Goal: Transaction & Acquisition: Purchase product/service

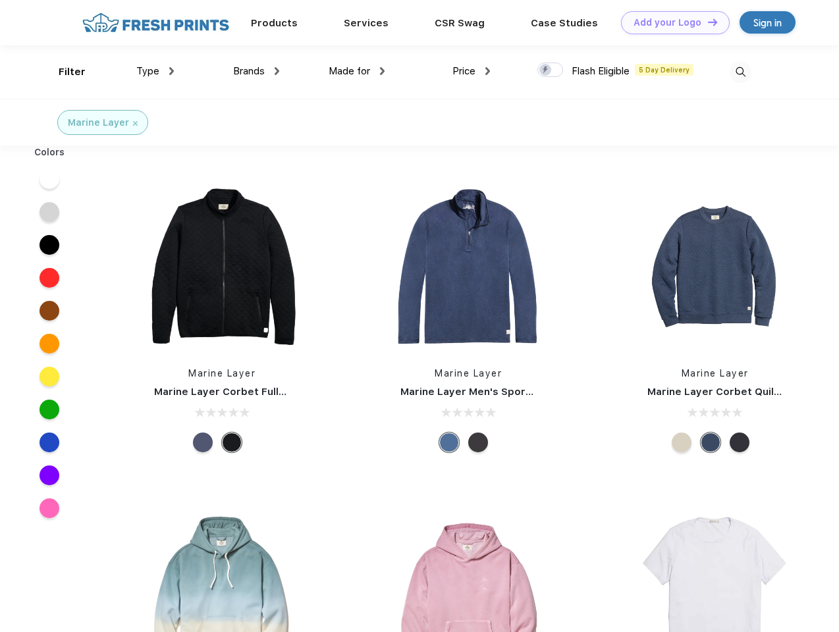
click at [670, 22] on link "Add your Logo Design Tool" at bounding box center [675, 22] width 109 height 23
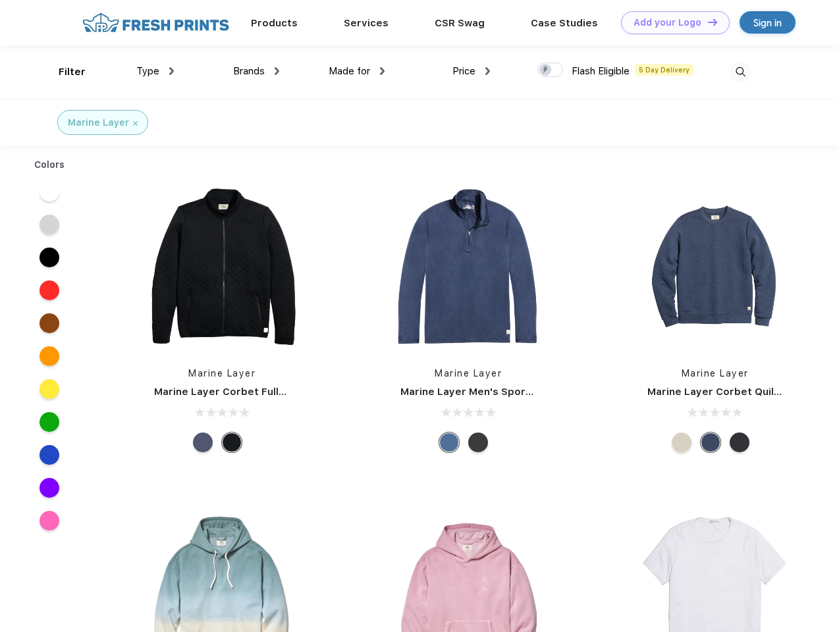
click at [0, 0] on div "Design Tool" at bounding box center [0, 0] width 0 height 0
click at [706, 22] on link "Add your Logo Design Tool" at bounding box center [675, 22] width 109 height 23
click at [63, 72] on div "Filter" at bounding box center [72, 72] width 27 height 15
click at [155, 71] on span "Type" at bounding box center [147, 71] width 23 height 12
click at [256, 71] on span "Brands" at bounding box center [249, 71] width 32 height 12
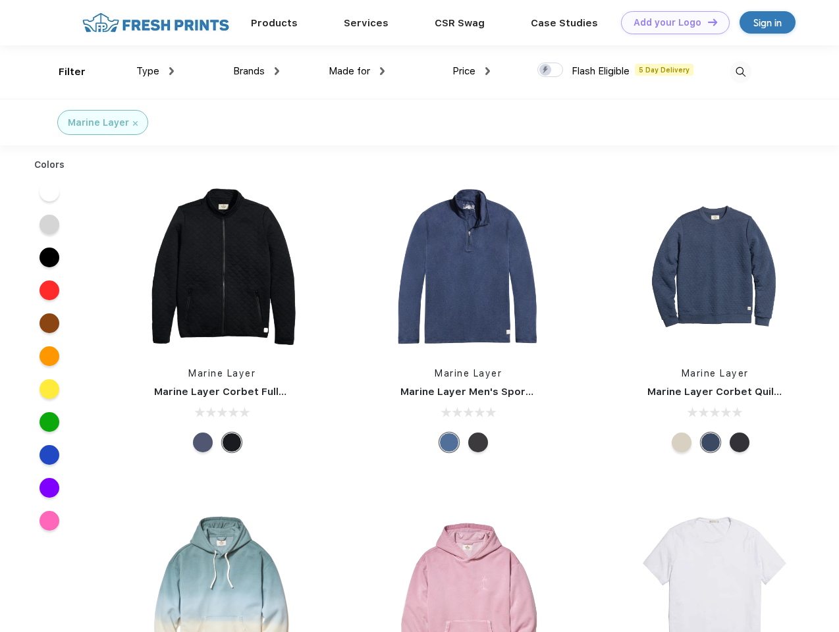
click at [357, 71] on span "Made for" at bounding box center [348, 71] width 41 height 12
click at [471, 71] on span "Price" at bounding box center [463, 71] width 23 height 12
click at [550, 70] on div at bounding box center [550, 70] width 26 height 14
click at [546, 70] on input "checkbox" at bounding box center [541, 66] width 9 height 9
click at [740, 72] on img at bounding box center [740, 72] width 22 height 22
